Goal: Navigation & Orientation: Find specific page/section

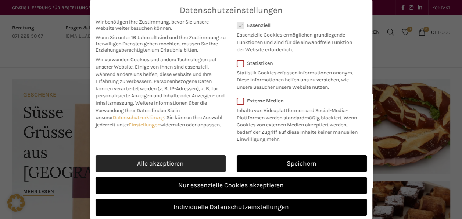
click at [190, 172] on link "Alle akzeptieren" at bounding box center [161, 163] width 130 height 17
checkbox input "true"
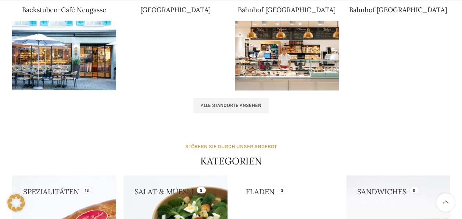
scroll to position [510, 0]
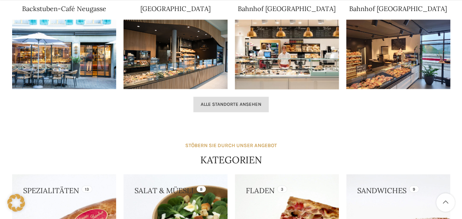
click at [245, 107] on link "Alle Standorte ansehen" at bounding box center [231, 103] width 75 height 15
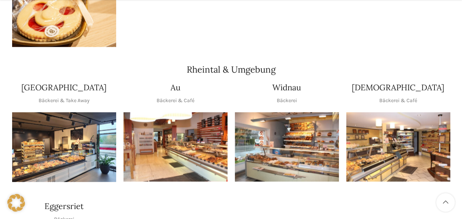
scroll to position [613, 0]
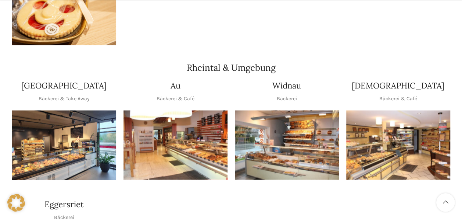
click at [397, 110] on img "1 / 1" at bounding box center [399, 145] width 104 height 70
